Goal: Navigation & Orientation: Find specific page/section

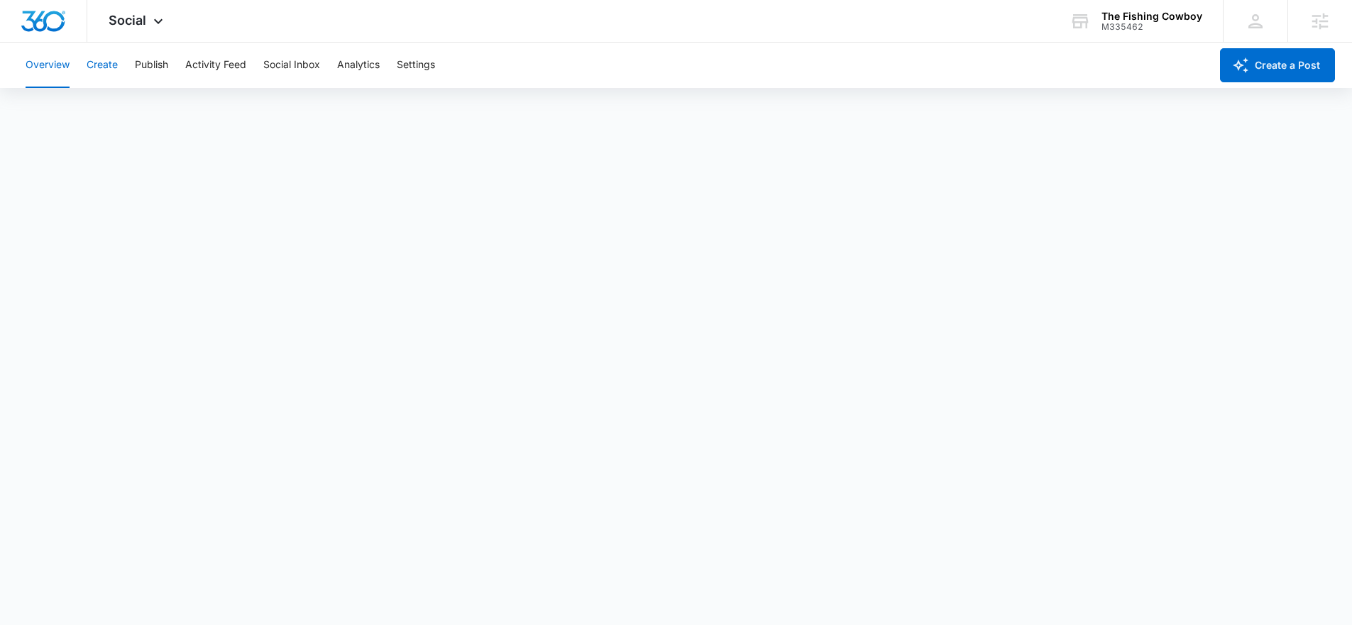
click at [92, 77] on button "Create" at bounding box center [102, 65] width 31 height 45
click at [133, 114] on button "Approvals" at bounding box center [139, 109] width 48 height 40
click at [50, 119] on button "Content Library" at bounding box center [62, 109] width 72 height 40
click at [124, 119] on button "Approvals" at bounding box center [139, 109] width 48 height 40
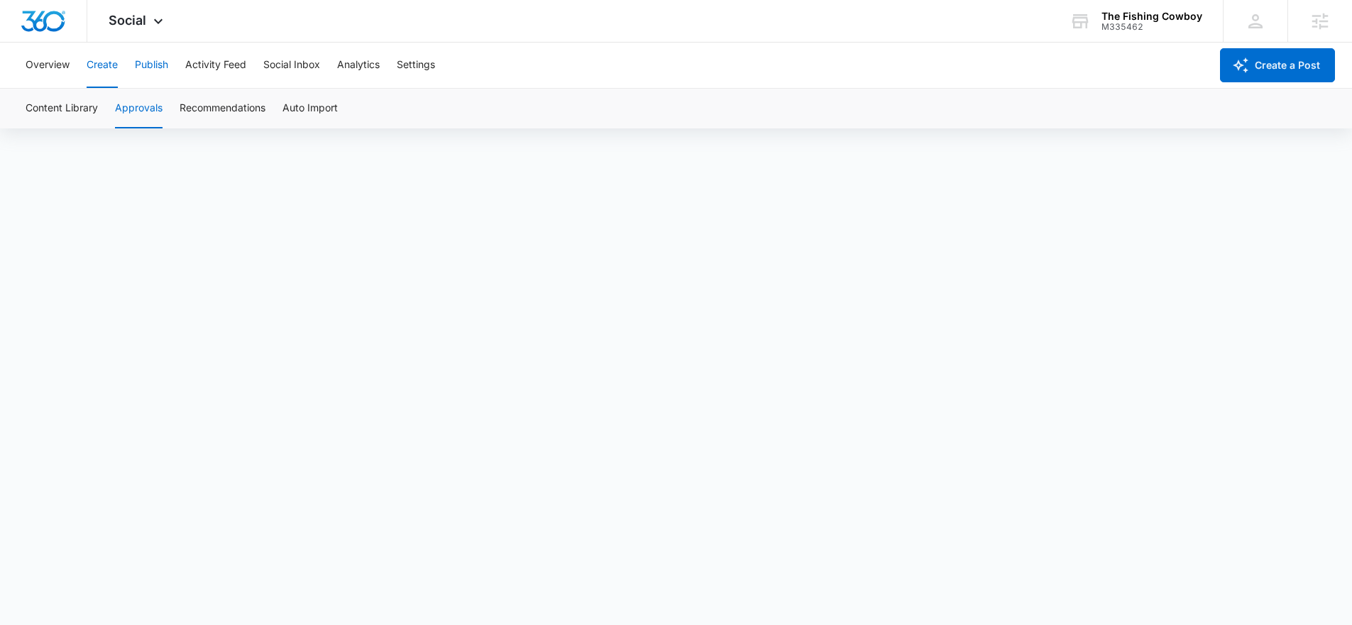
click at [166, 69] on button "Publish" at bounding box center [151, 65] width 33 height 45
click at [116, 111] on button "Schedules" at bounding box center [108, 109] width 48 height 40
click at [139, 24] on span "Social" at bounding box center [128, 20] width 38 height 15
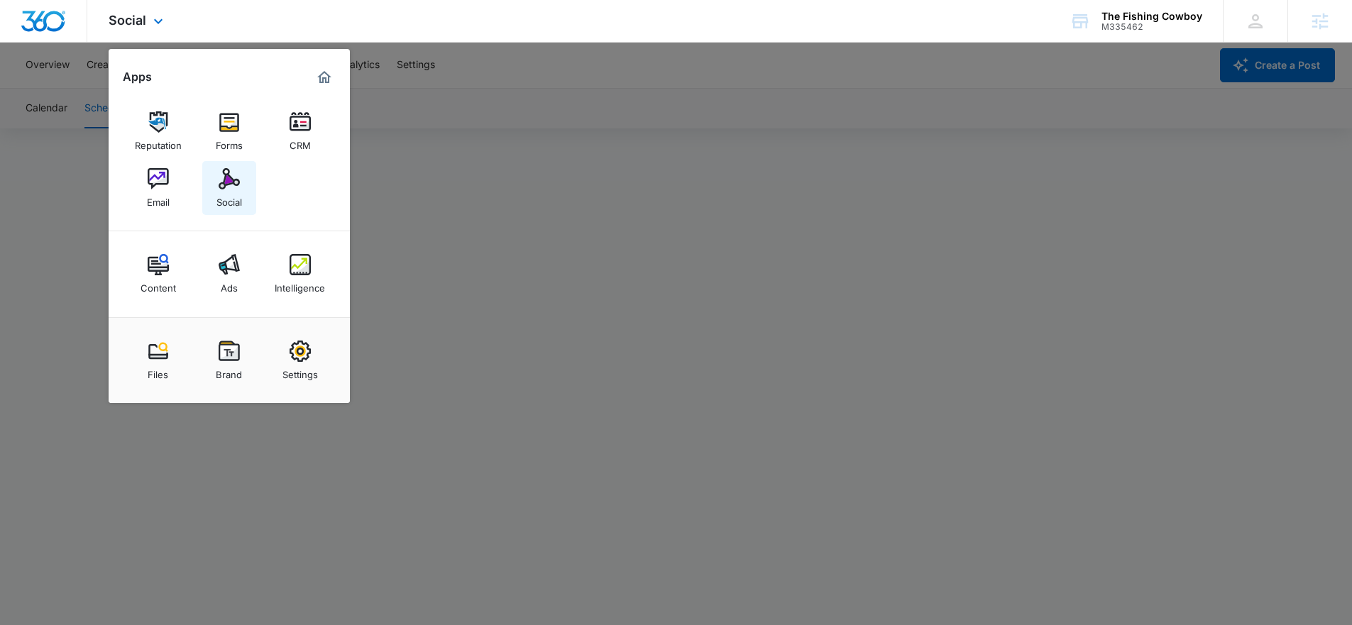
click at [246, 181] on link "Social" at bounding box center [229, 188] width 54 height 54
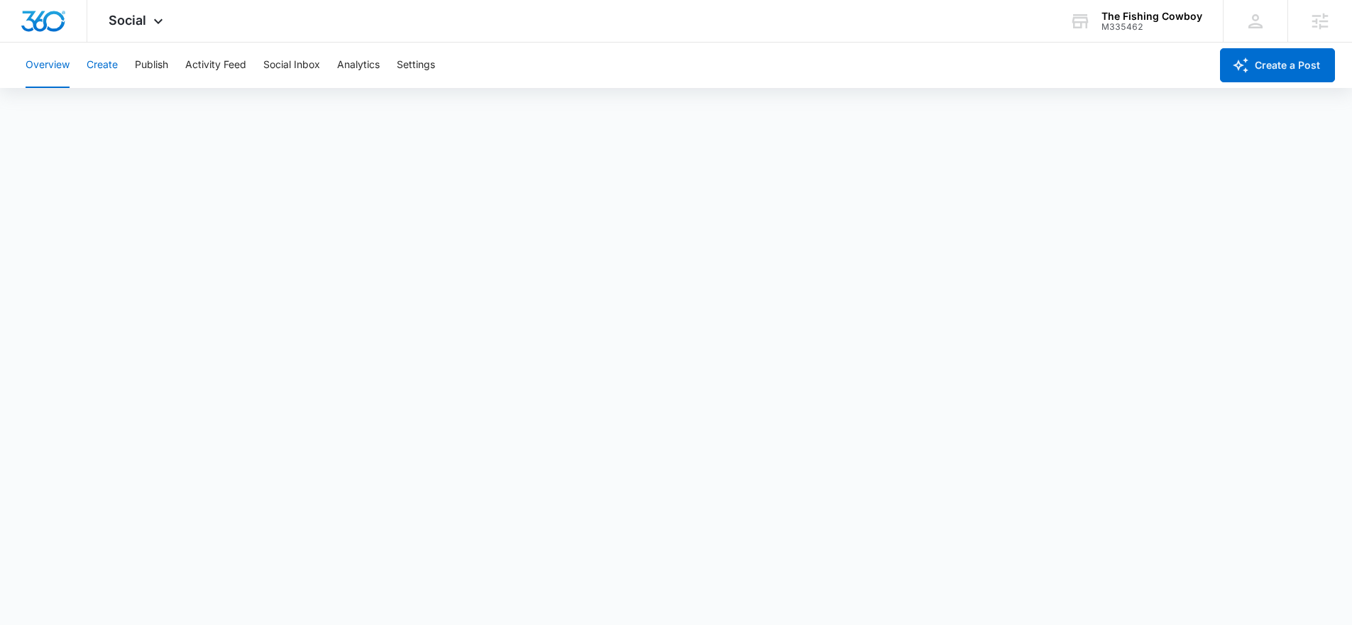
click at [113, 67] on button "Create" at bounding box center [102, 65] width 31 height 45
click at [143, 26] on span "Social" at bounding box center [128, 20] width 38 height 15
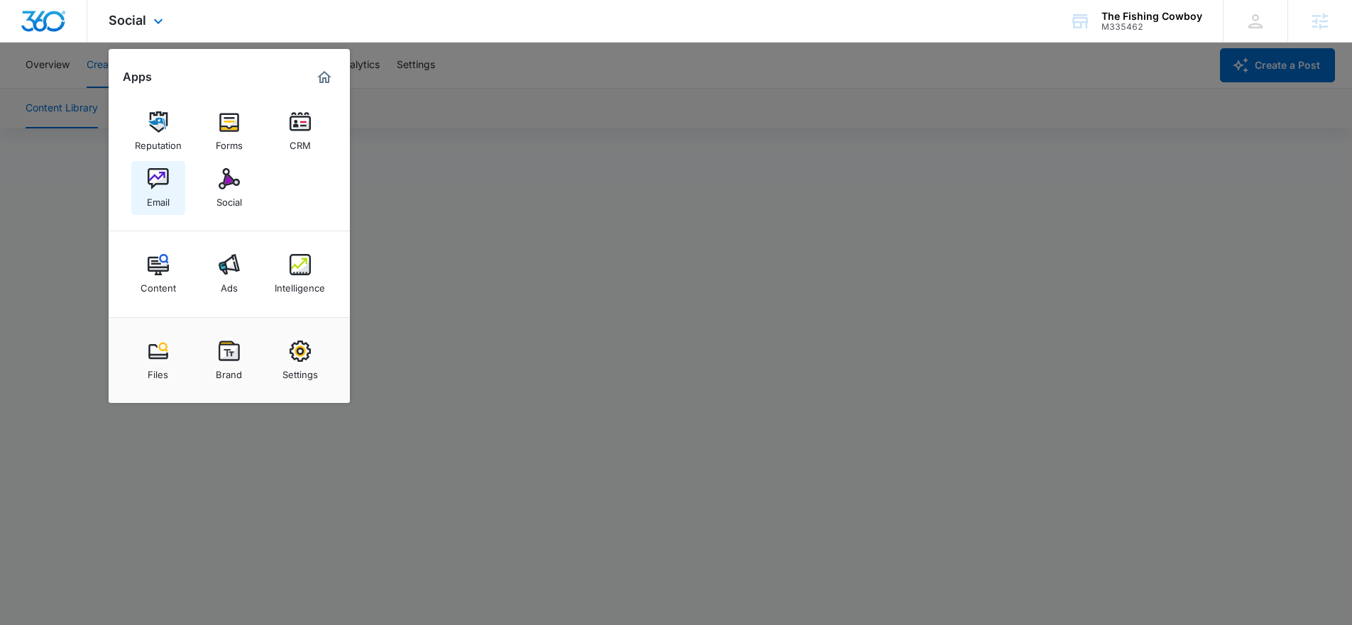
click at [154, 180] on img at bounding box center [158, 178] width 21 height 21
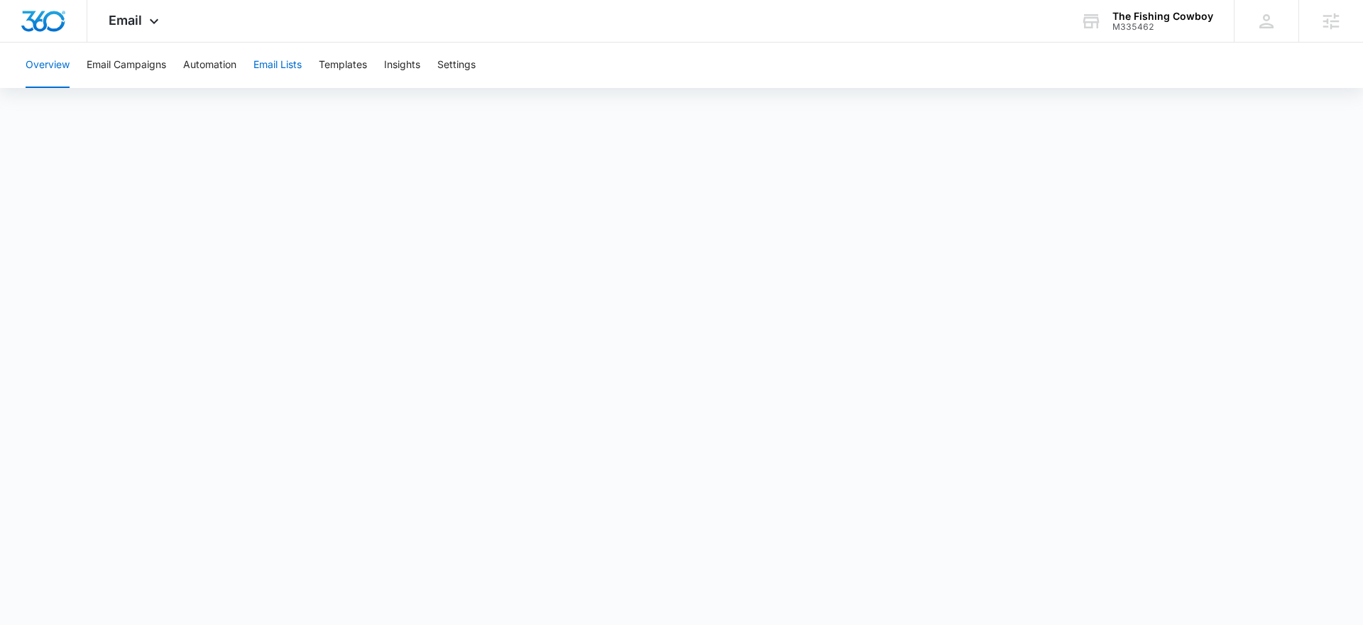
click at [296, 57] on button "Email Lists" at bounding box center [277, 65] width 48 height 45
click at [343, 61] on button "Templates" at bounding box center [343, 65] width 48 height 45
click at [116, 24] on span "Email" at bounding box center [125, 20] width 33 height 15
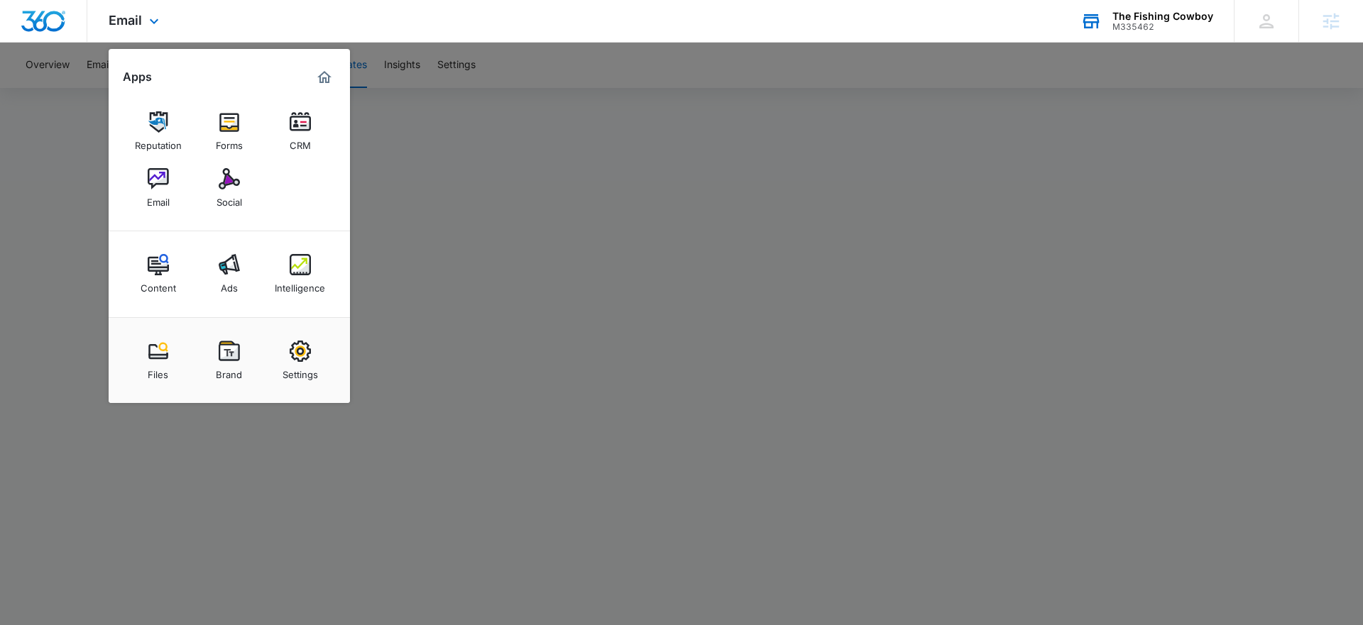
click at [1197, 22] on div "M335462" at bounding box center [1162, 27] width 101 height 10
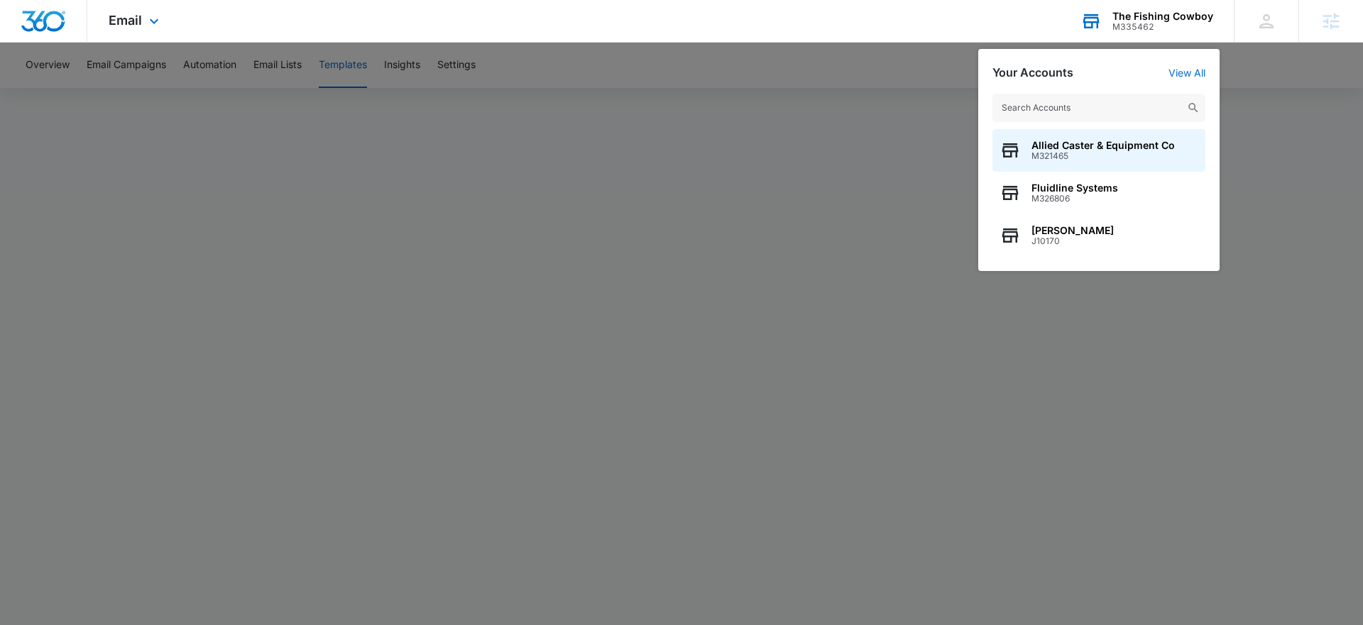
click at [1110, 99] on input "text" at bounding box center [1098, 108] width 213 height 28
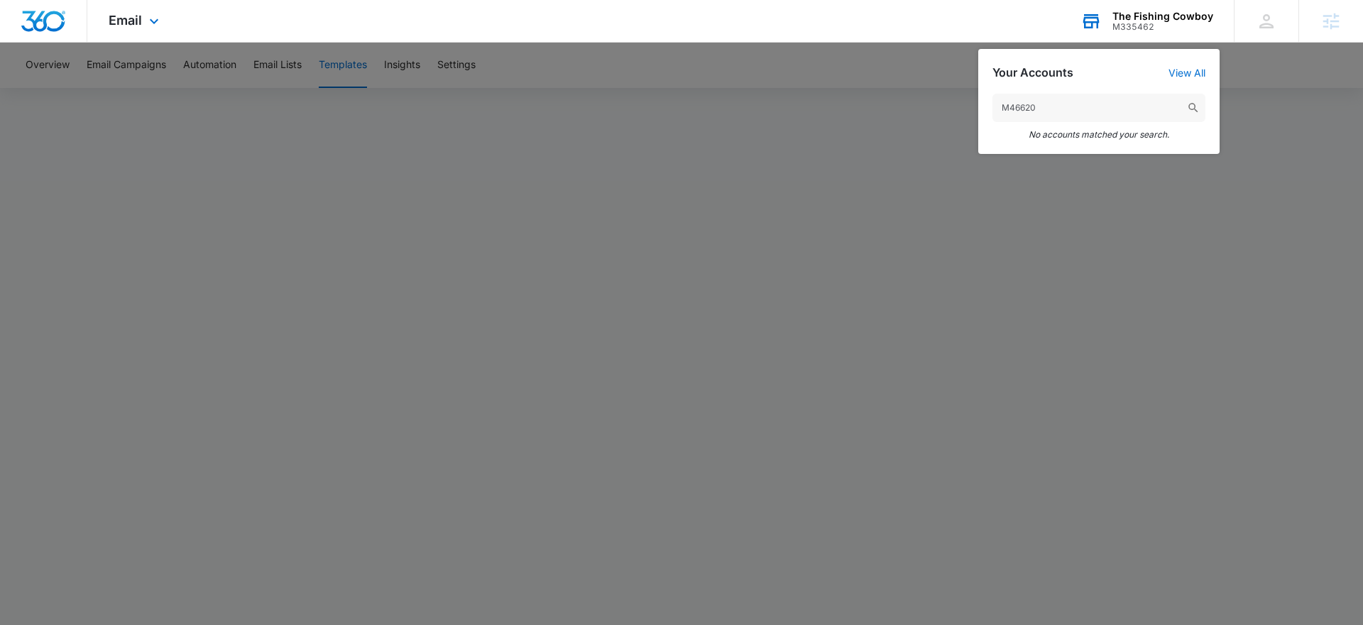
click at [1010, 105] on input "M46620" at bounding box center [1098, 108] width 213 height 28
type input "46620"
click at [483, 84] on div at bounding box center [681, 312] width 1363 height 625
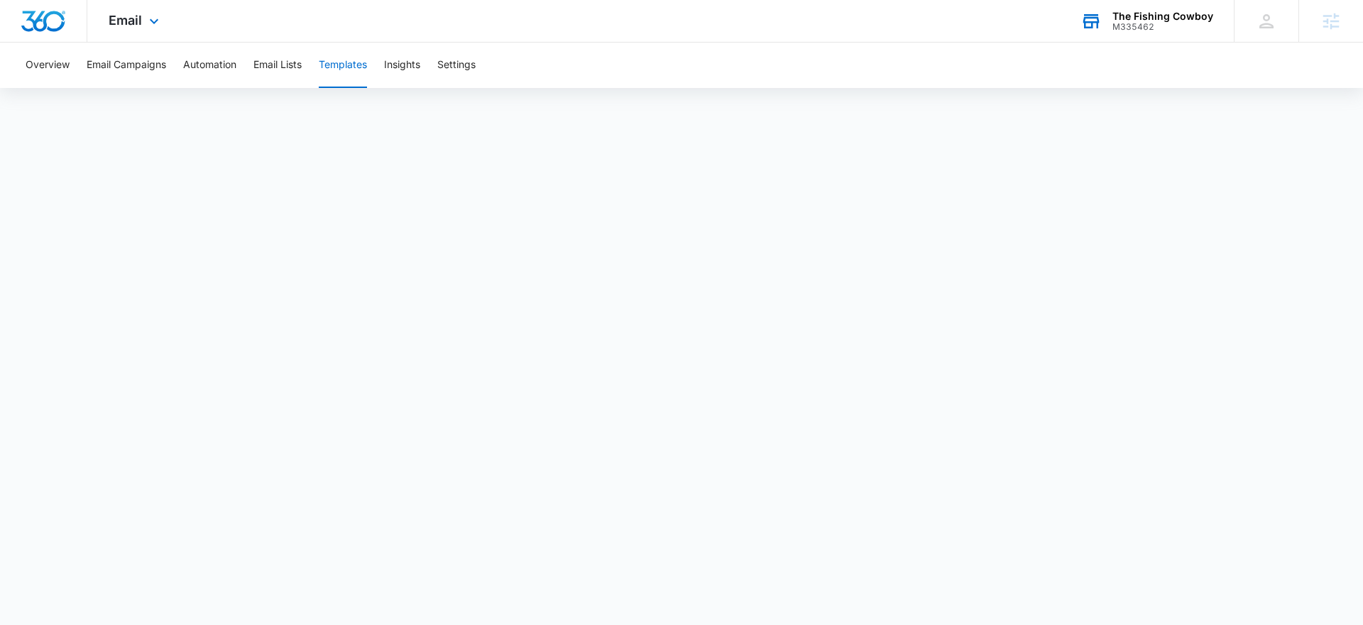
click at [1154, 34] on div "The Fishing Cowboy M335462 Your Accounts View All" at bounding box center [1146, 21] width 175 height 42
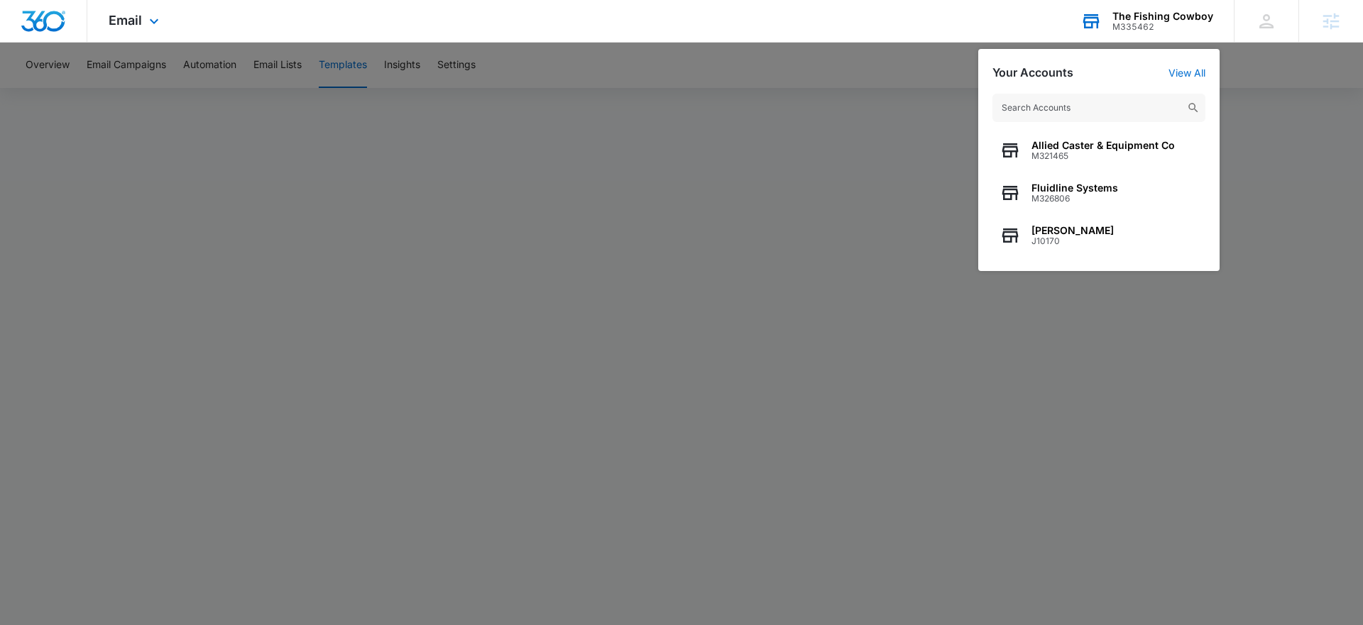
click at [1114, 129] on div "Allied Caster & Equipment Co M321465" at bounding box center [1098, 150] width 213 height 43
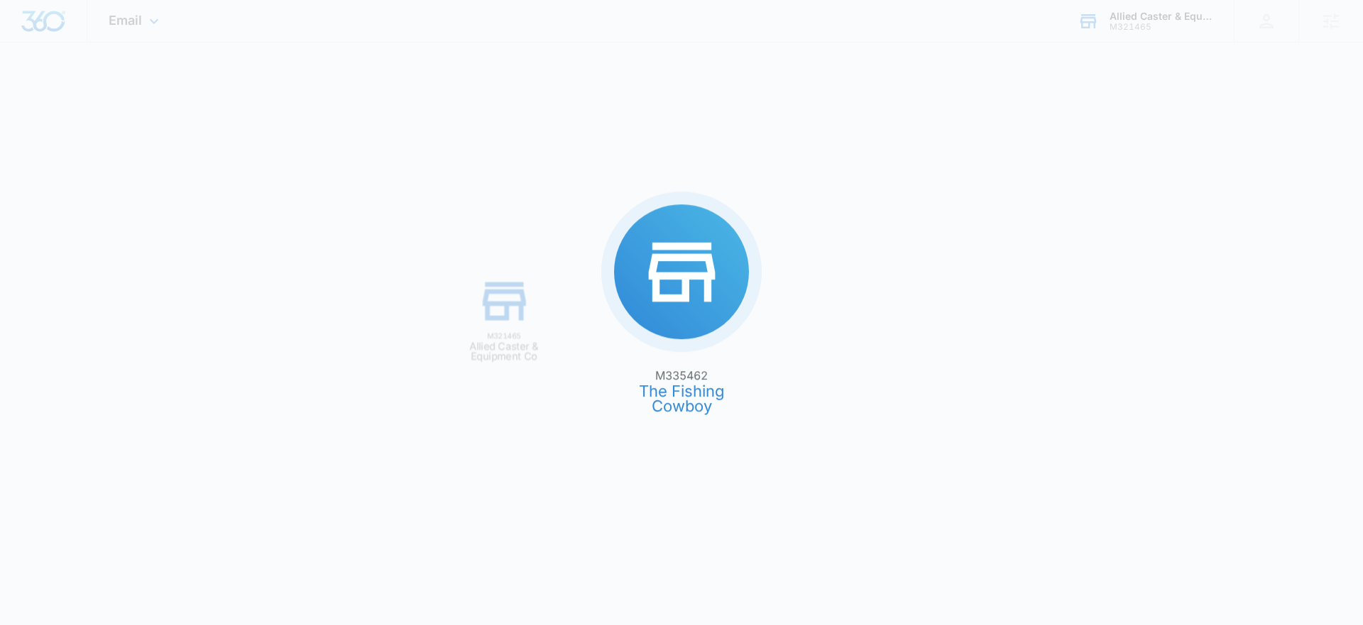
click at [1105, 111] on div "M335462 The Fishing Cowboy M321465 Allied Caster & Equipment Co" at bounding box center [681, 312] width 1363 height 625
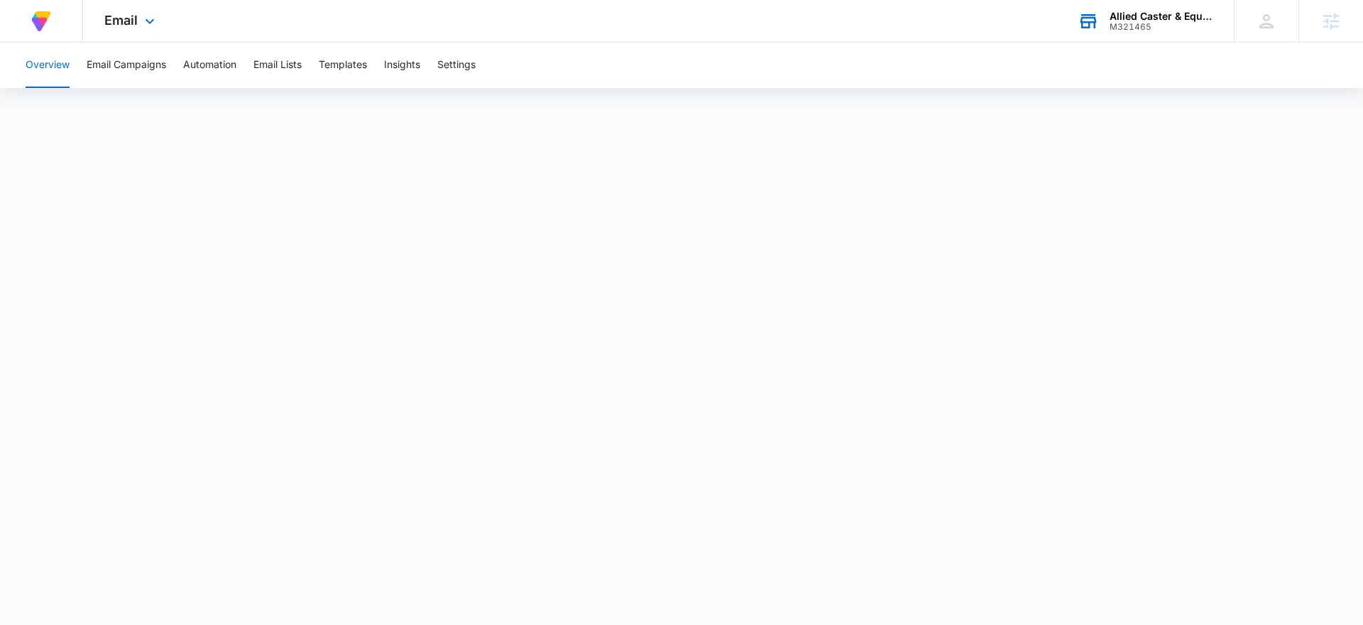
click at [1121, 26] on div "M321465" at bounding box center [1161, 27] width 104 height 10
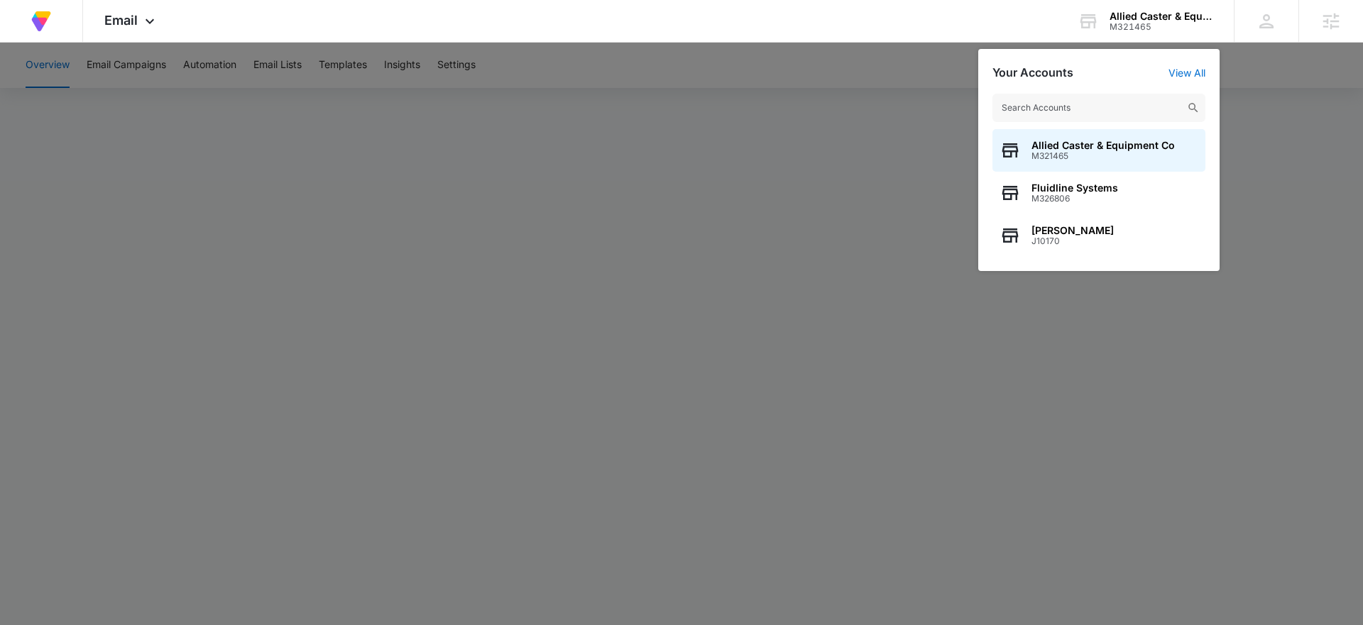
click at [1088, 97] on input "text" at bounding box center [1098, 108] width 213 height 28
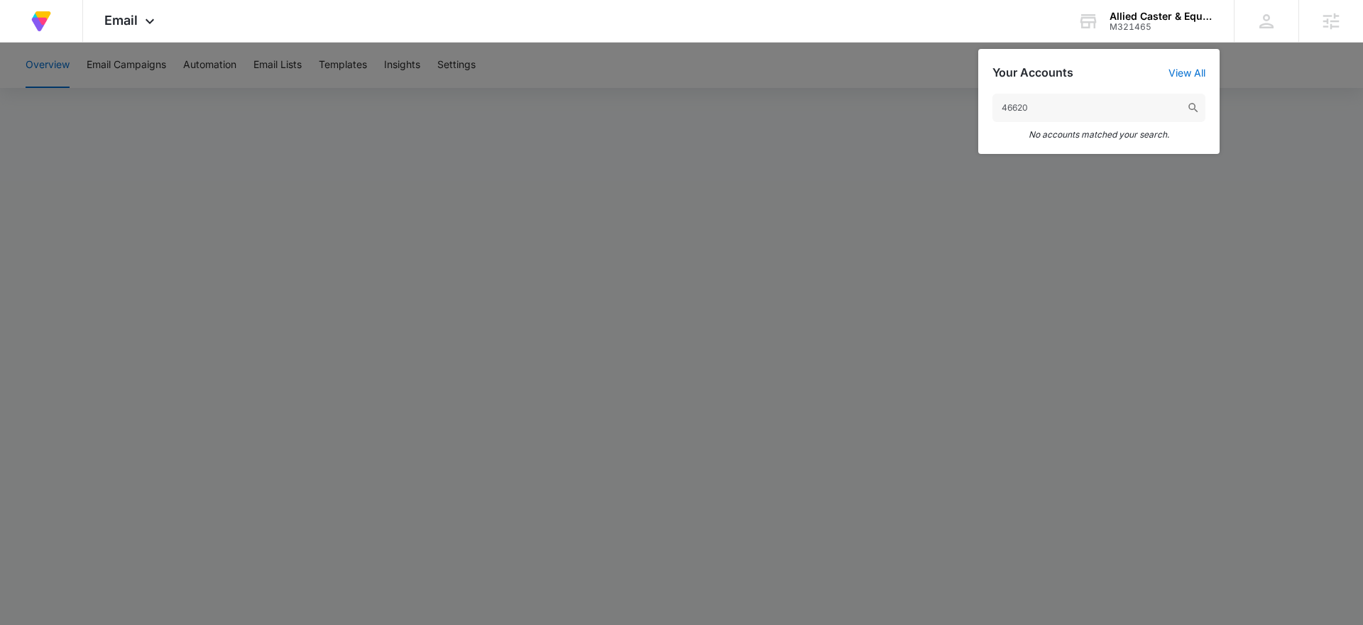
type input "46620"
click at [843, 120] on div at bounding box center [681, 312] width 1363 height 625
